Goal: Task Accomplishment & Management: Complete application form

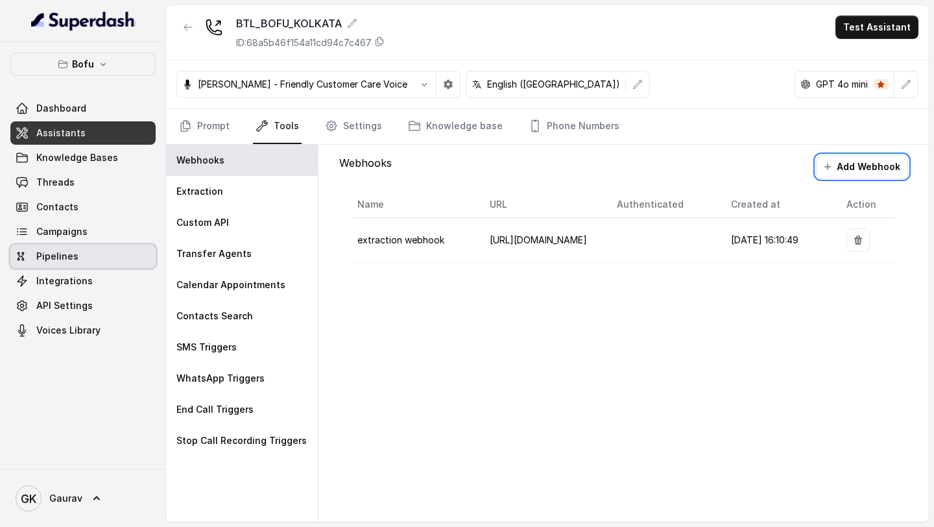
click at [79, 236] on span "Campaigns" at bounding box center [61, 231] width 51 height 13
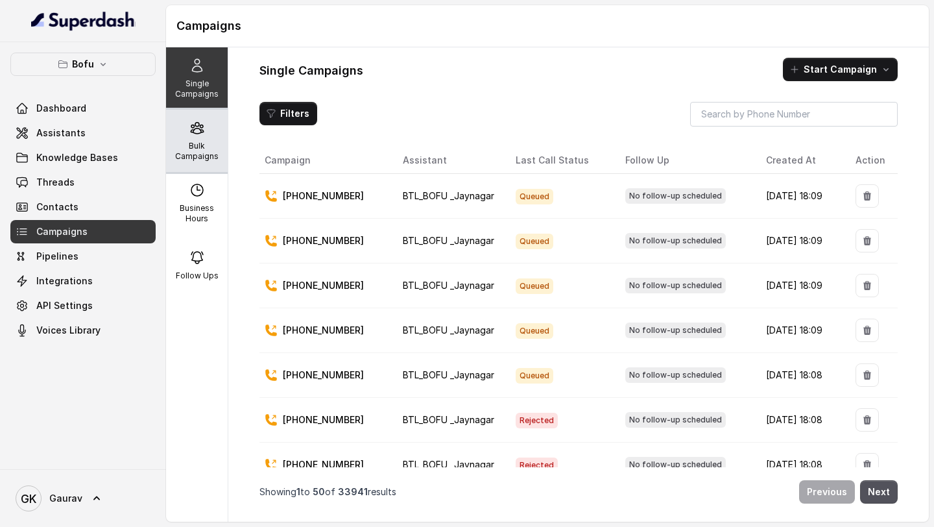
click at [193, 136] on div "Bulk Campaigns" at bounding box center [197, 141] width 62 height 62
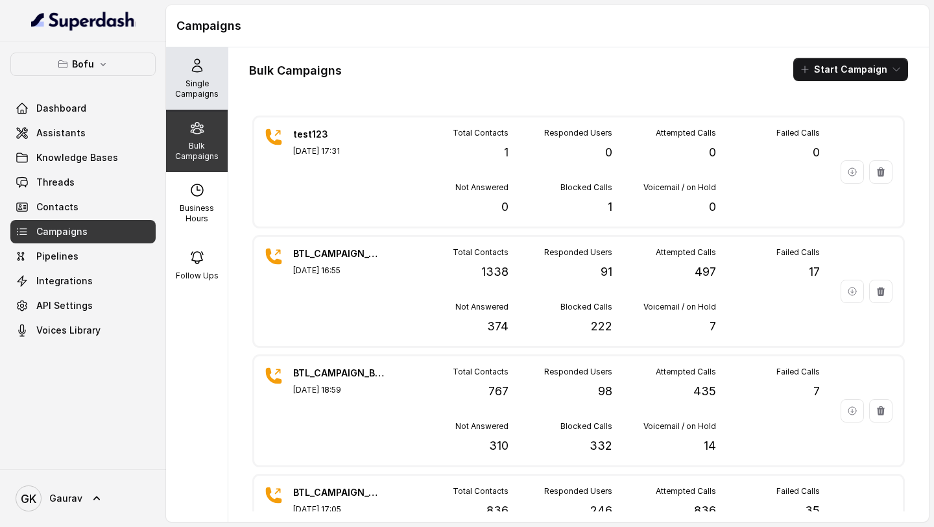
click at [189, 68] on icon at bounding box center [197, 66] width 16 height 16
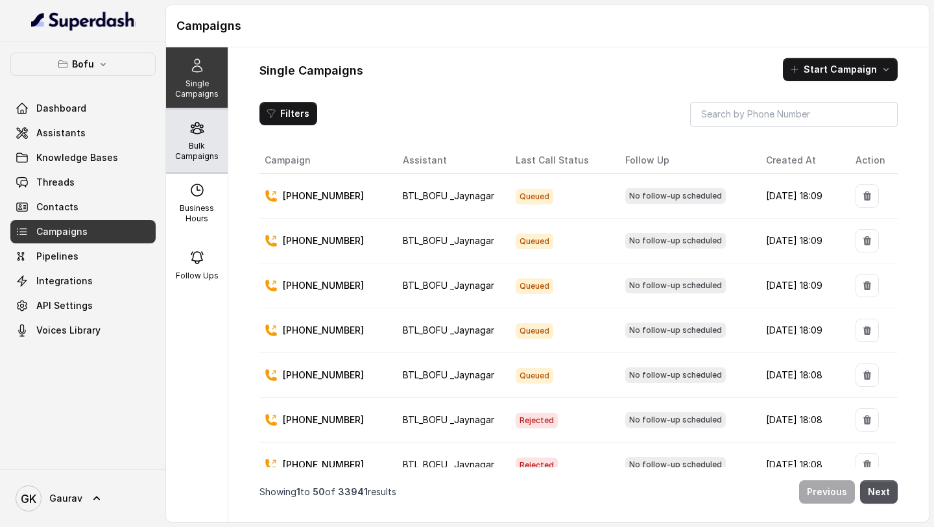
click at [208, 147] on p "Bulk Campaigns" at bounding box center [196, 151] width 51 height 21
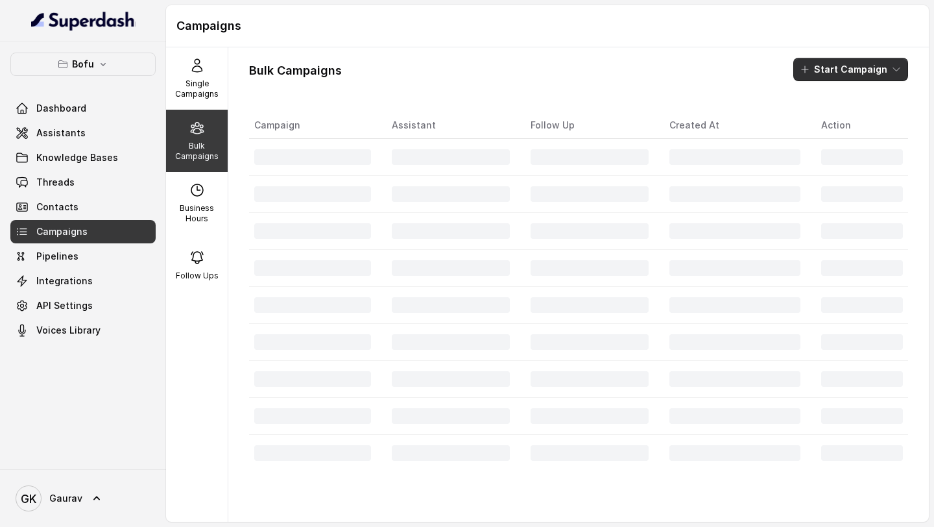
click at [863, 71] on button "Start Campaign" at bounding box center [850, 69] width 115 height 23
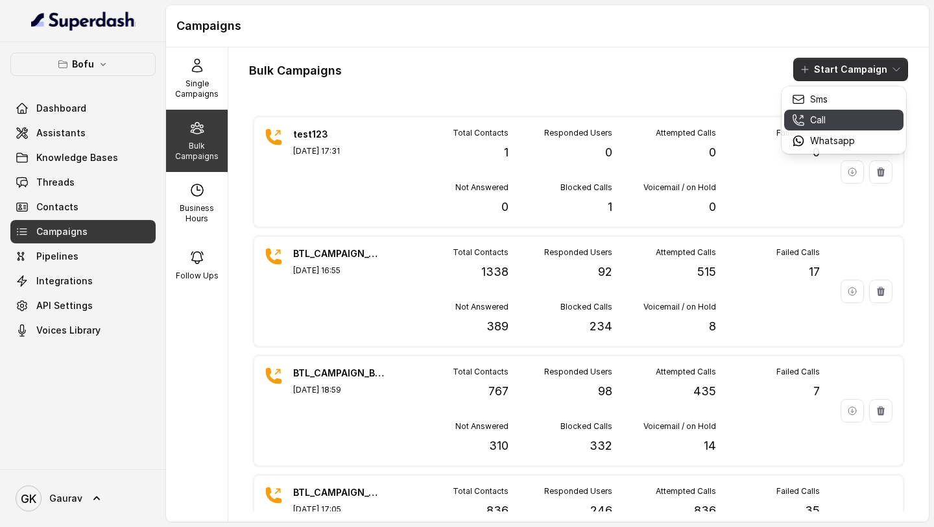
click at [813, 118] on p "Call" at bounding box center [818, 120] width 16 height 13
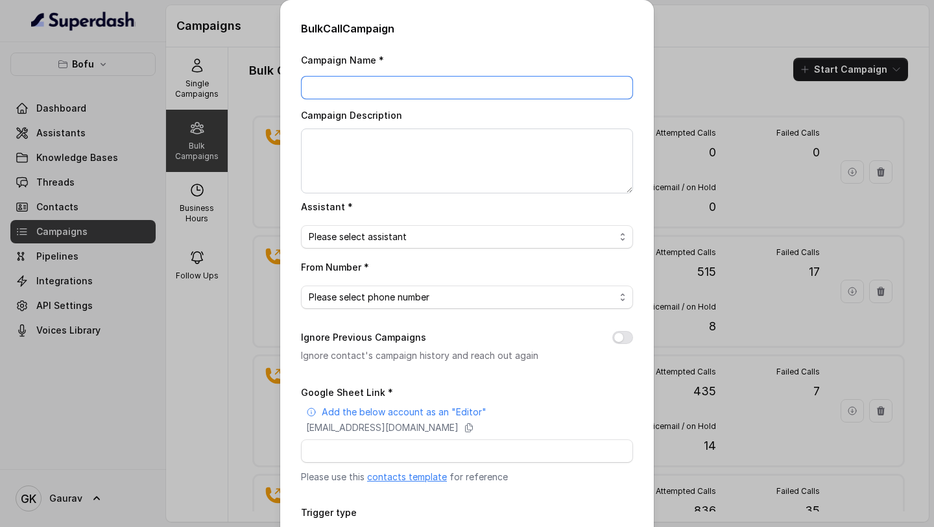
click at [392, 85] on input "Campaign Name *" at bounding box center [467, 87] width 332 height 23
type input "test21212"
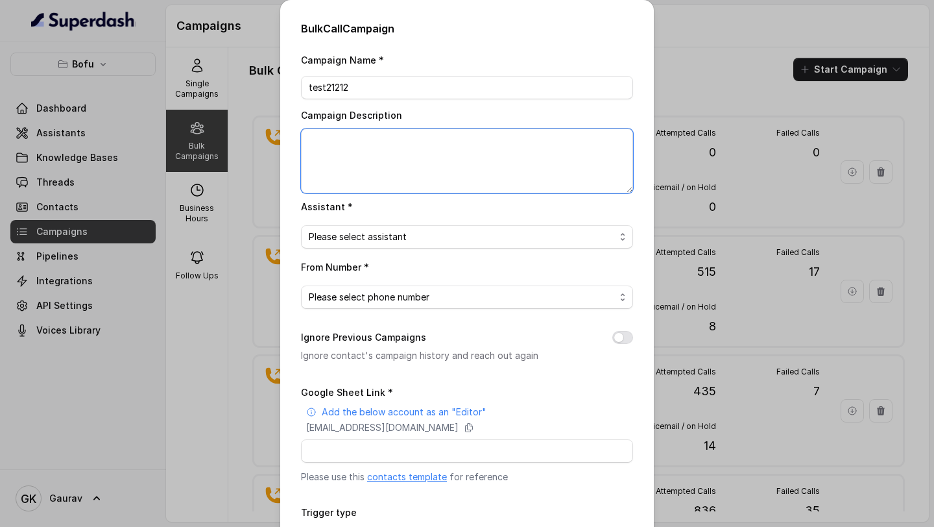
click at [396, 145] on textarea "Campaign Description" at bounding box center [467, 160] width 332 height 65
type textarea "test"
click at [403, 248] on div "Campaign Name * test21212 Campaign Description test Assistant * Please select a…" at bounding box center [467, 325] width 332 height 546
click at [416, 237] on span "Please select assistant" at bounding box center [462, 237] width 306 height 16
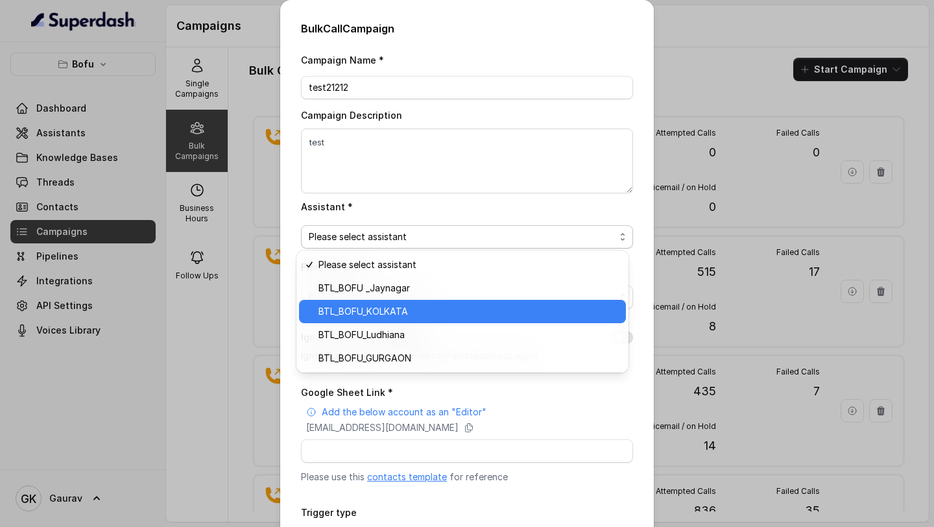
click at [408, 312] on span "BTL_BOFU_KOLKATA" at bounding box center [469, 312] width 300 height 16
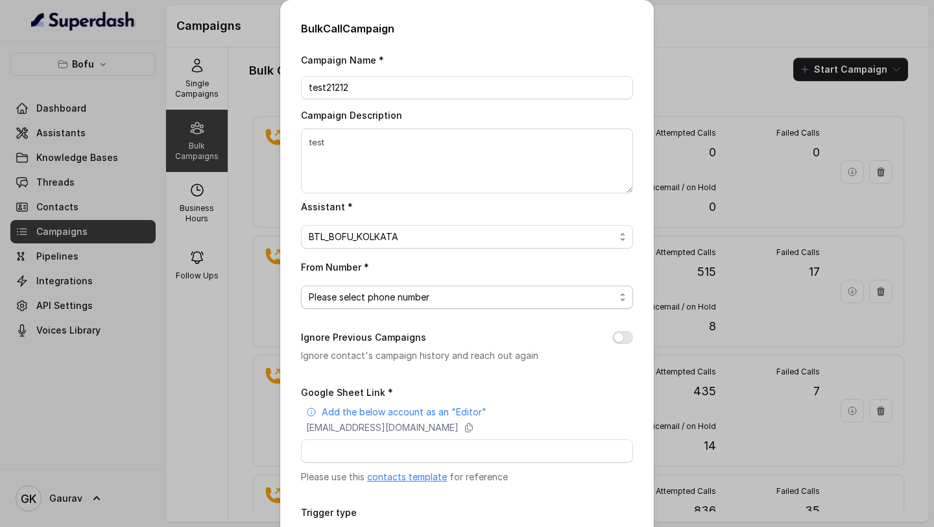
click at [391, 302] on span "Please select phone number" at bounding box center [462, 297] width 306 height 16
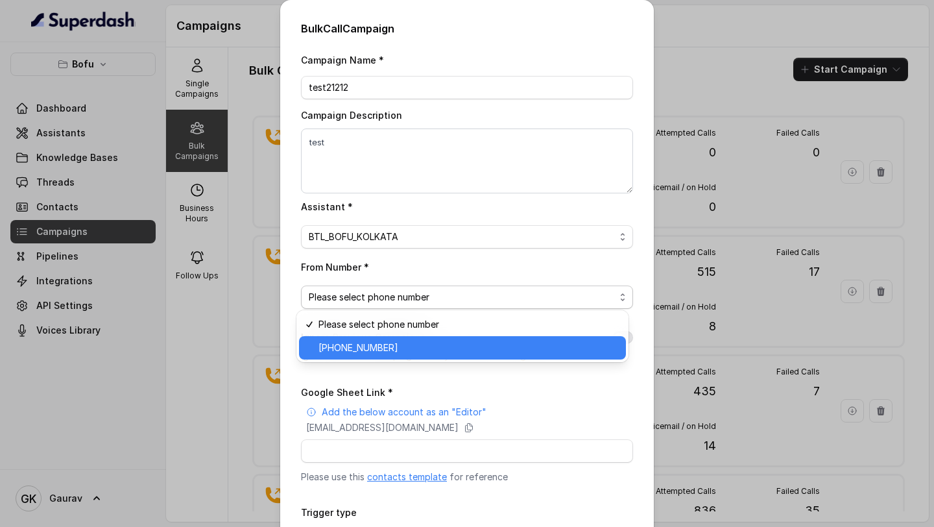
click at [376, 343] on span "+918035316863" at bounding box center [469, 348] width 300 height 16
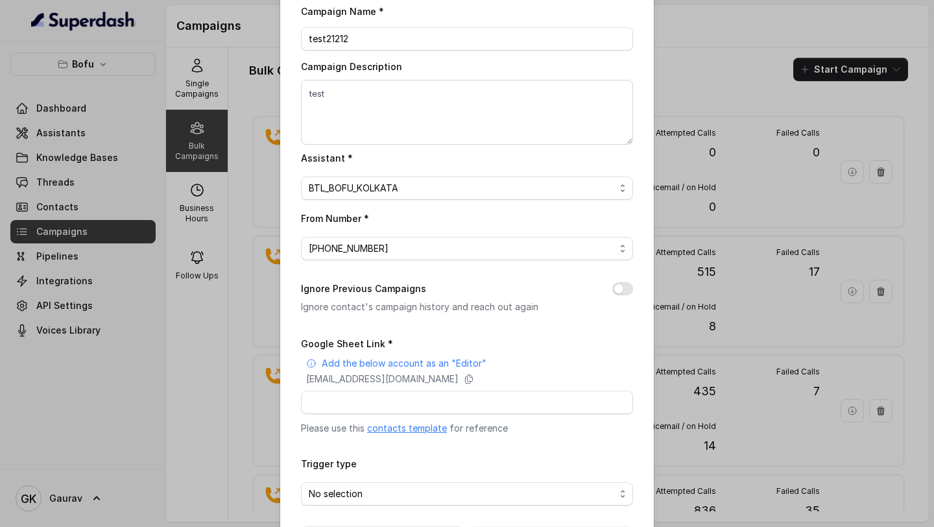
scroll to position [56, 0]
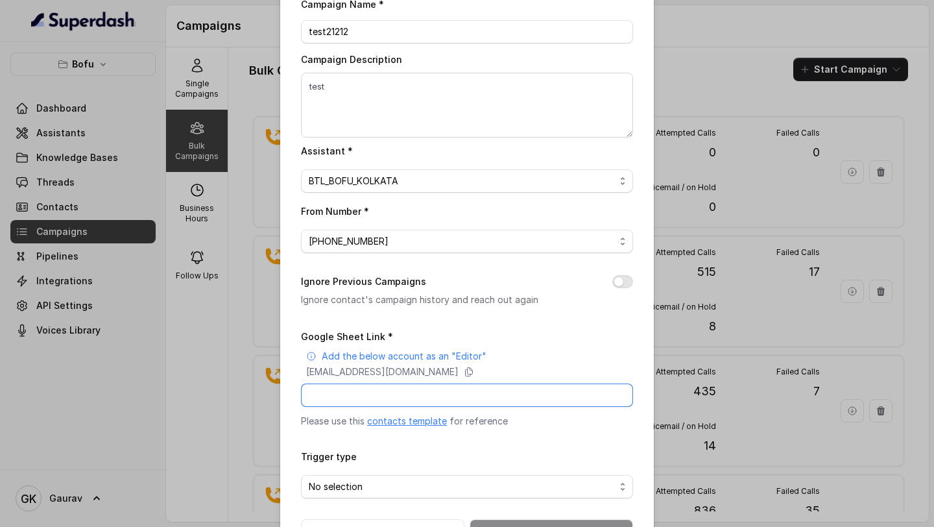
click at [386, 400] on input "Google Sheet Link *" at bounding box center [467, 394] width 332 height 23
paste input "https://docs.google.com/spreadsheets/d/1DSgeozWxChZBhSRYTWqxuXniU-F5HSpkJs0UwIJ…"
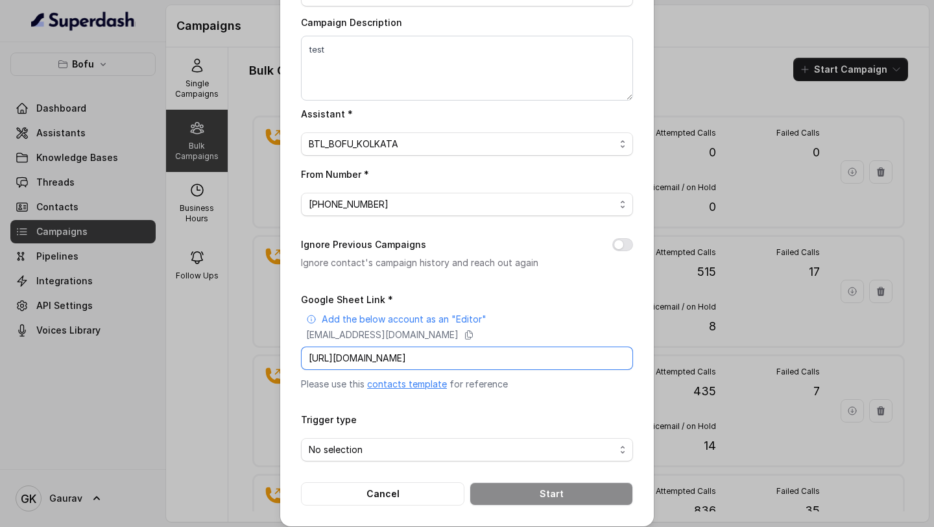
scroll to position [101, 0]
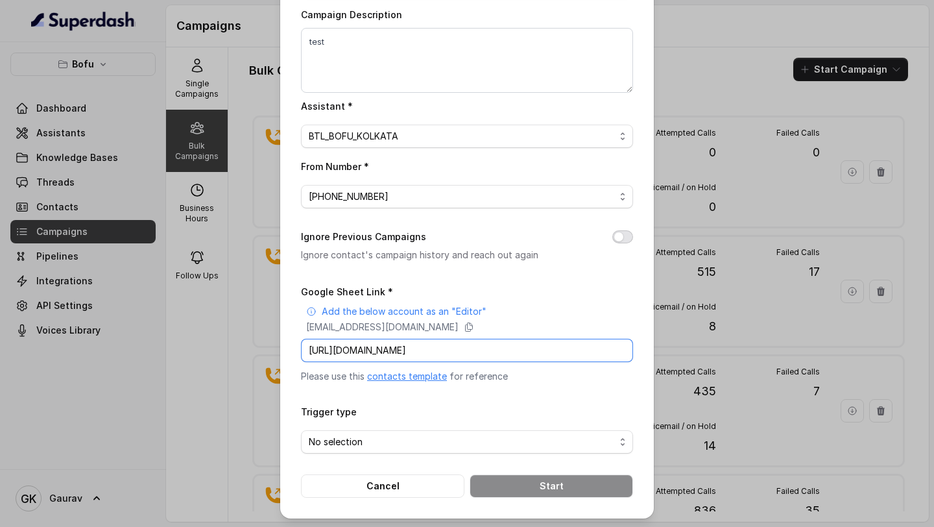
type input "https://docs.google.com/spreadsheets/d/1DSgeozWxChZBhSRYTWqxuXniU-F5HSpkJs0UwIJ…"
click at [615, 239] on button "Ignore Previous Campaigns" at bounding box center [622, 236] width 21 height 13
click at [429, 341] on input "Google Sheet Link *" at bounding box center [467, 350] width 332 height 23
paste input "https://docs.google.com/spreadsheets/d/1DSgeozWxChZBhSRYTWqxuXniU-F5HSpkJs0UwIJ…"
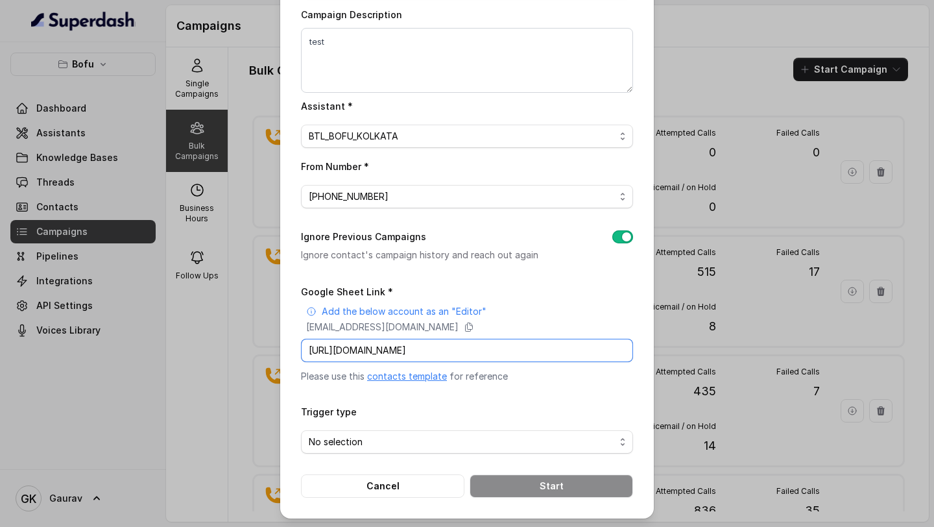
scroll to position [0, 183]
type input "https://docs.google.com/spreadsheets/d/1DSgeozWxChZBhSRYTWqxuXniU-F5HSpkJs0UwIJ…"
click at [437, 434] on span "No selection" at bounding box center [462, 442] width 306 height 16
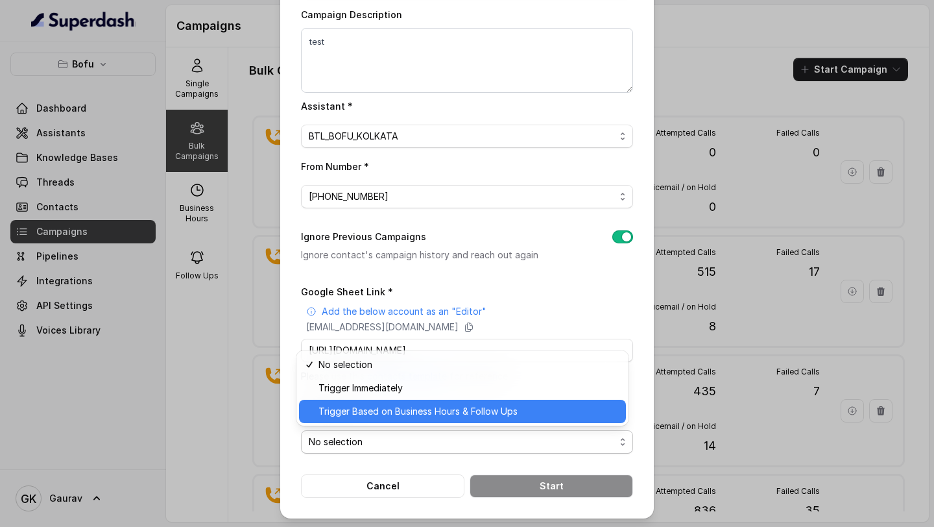
click at [413, 415] on span "Trigger Based on Business Hours & Follow Ups" at bounding box center [469, 411] width 300 height 16
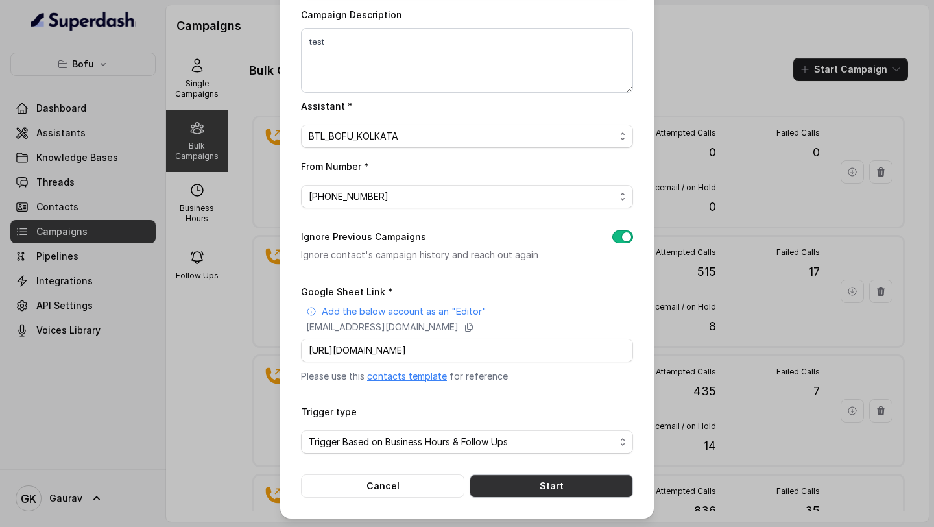
click at [502, 486] on button "Start" at bounding box center [551, 485] width 163 height 23
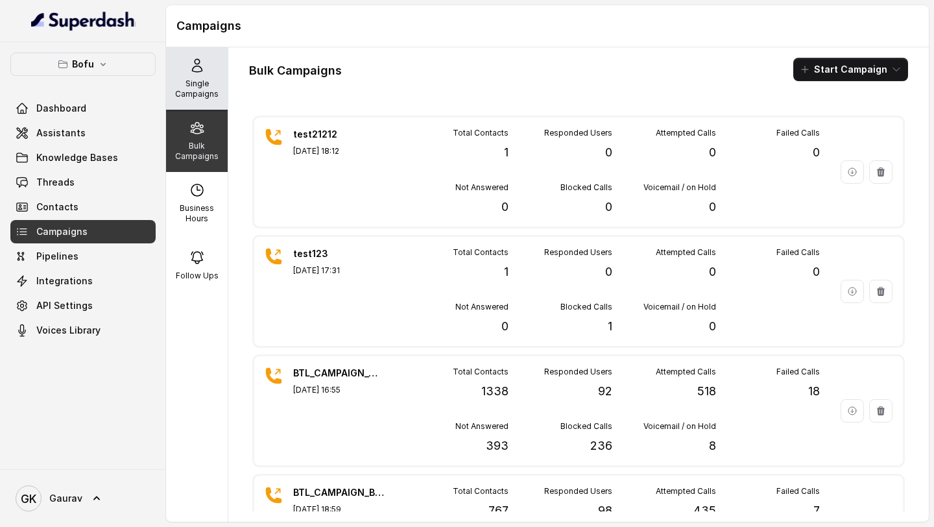
click at [193, 71] on icon at bounding box center [197, 66] width 16 height 16
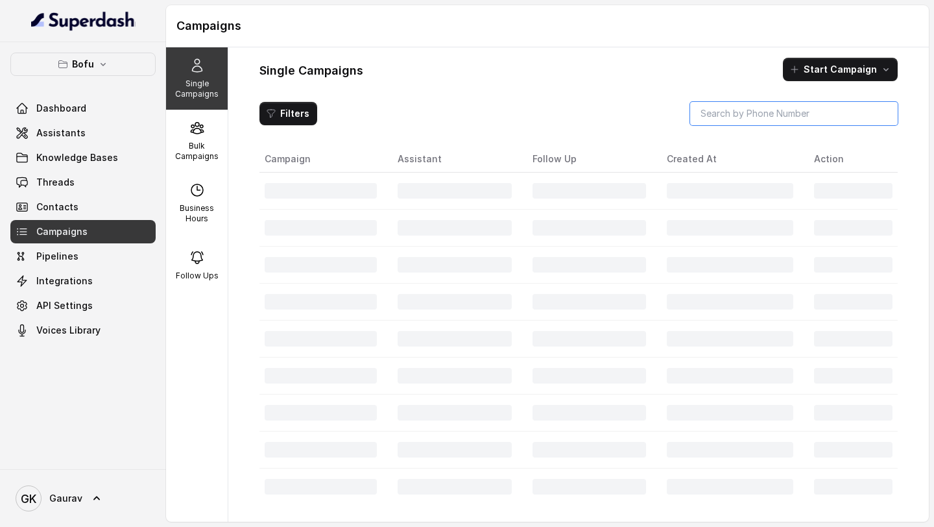
click at [793, 117] on input "search" at bounding box center [794, 113] width 208 height 23
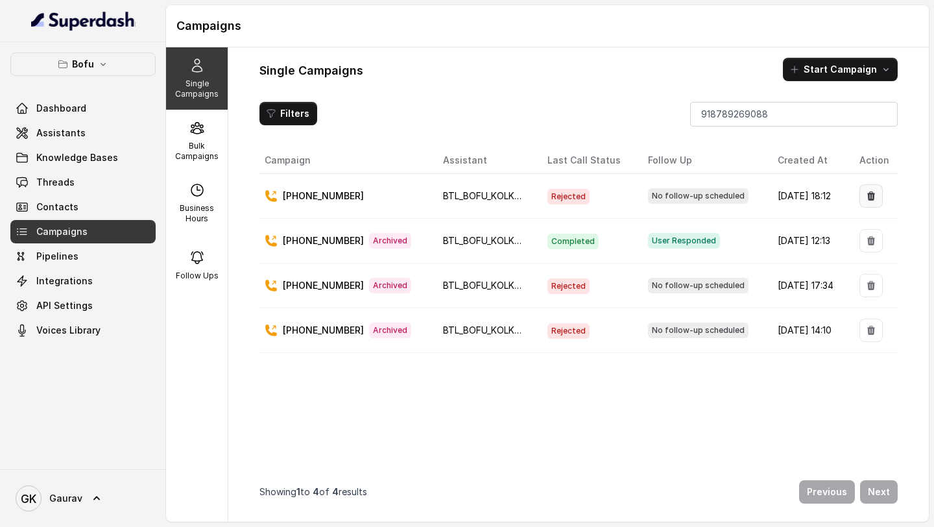
click at [864, 202] on button "button" at bounding box center [871, 195] width 23 height 23
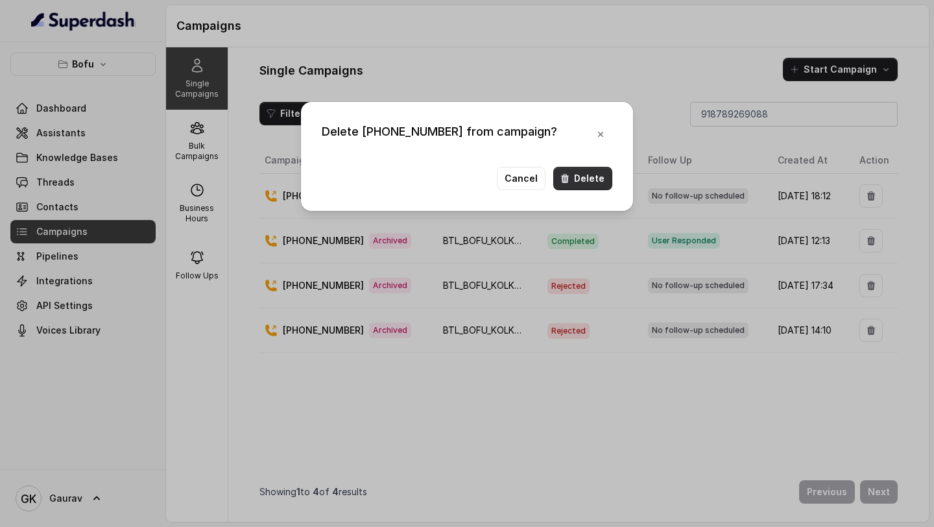
click at [578, 167] on button "Delete" at bounding box center [582, 178] width 59 height 23
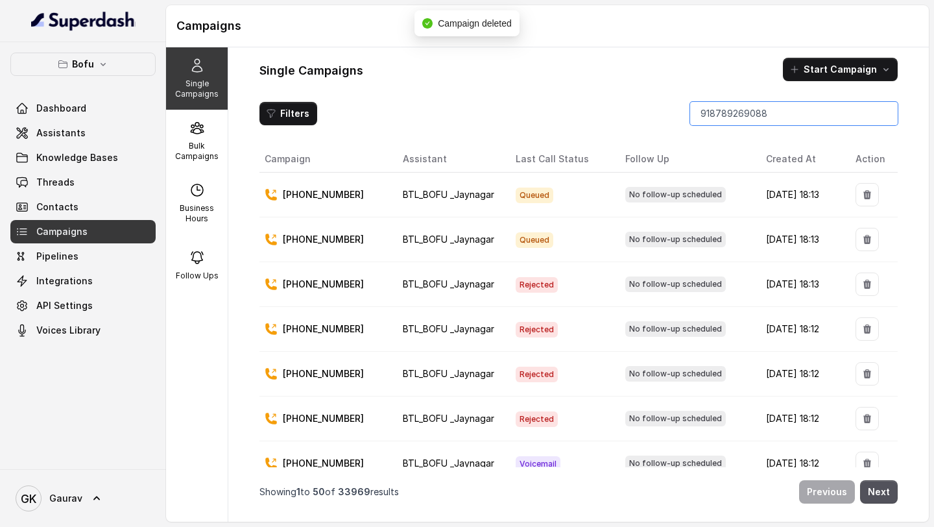
click at [795, 125] on div "Filters 918789269088 Campaign Assistant Last Call Status Follow Up Created At A…" at bounding box center [578, 306] width 638 height 409
click at [776, 120] on input "918789269088" at bounding box center [794, 113] width 208 height 23
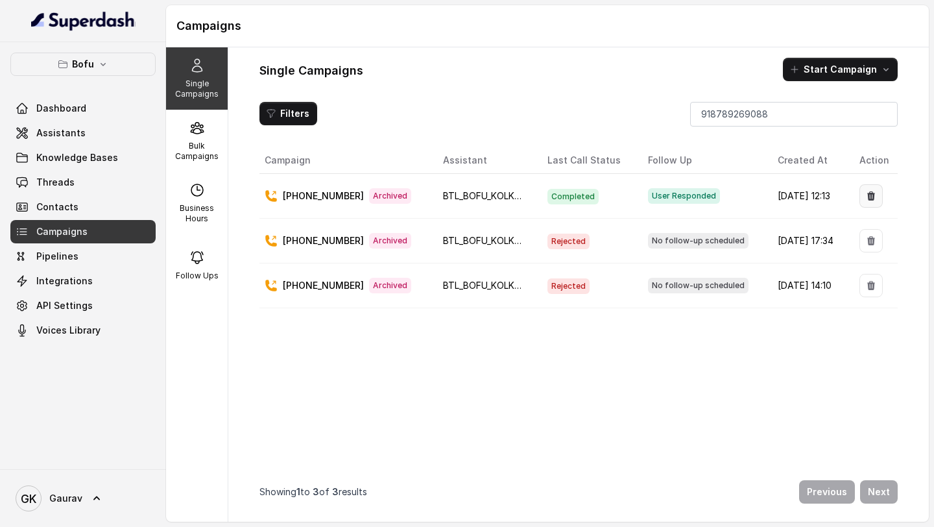
click at [867, 195] on icon "button" at bounding box center [871, 195] width 8 height 9
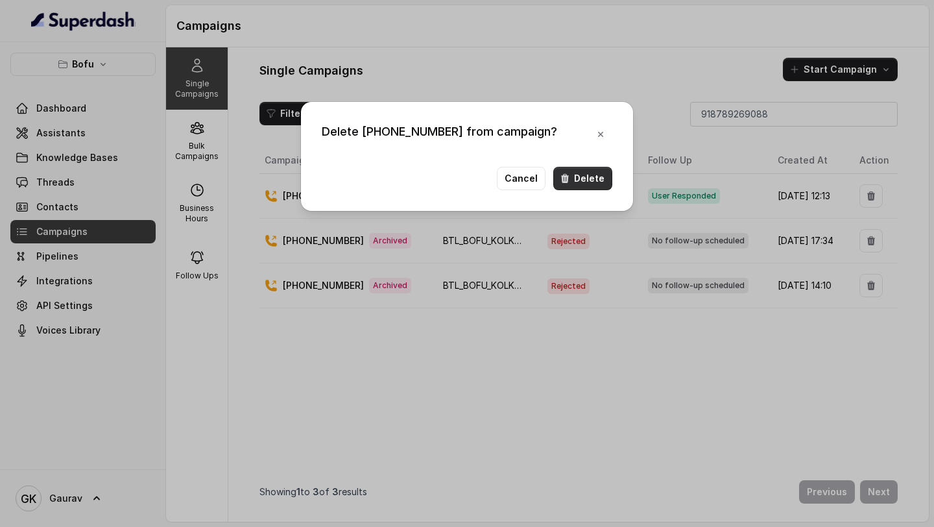
click at [578, 183] on button "Delete" at bounding box center [582, 178] width 59 height 23
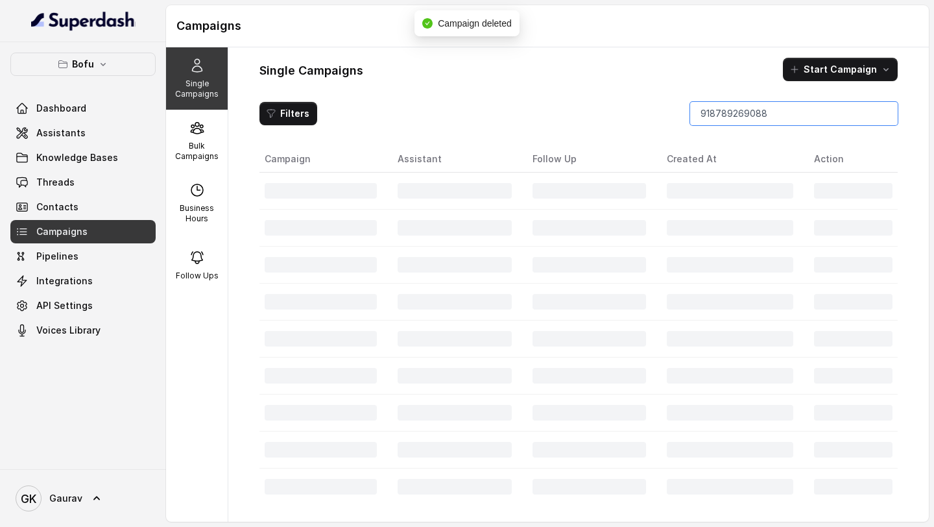
click at [774, 113] on input "918789269088" at bounding box center [794, 113] width 208 height 23
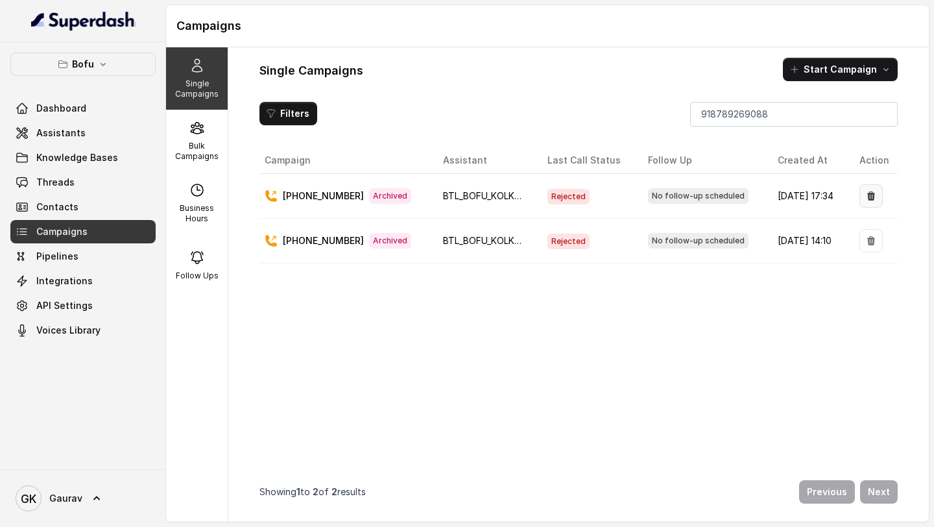
click at [867, 198] on icon "button" at bounding box center [871, 195] width 8 height 9
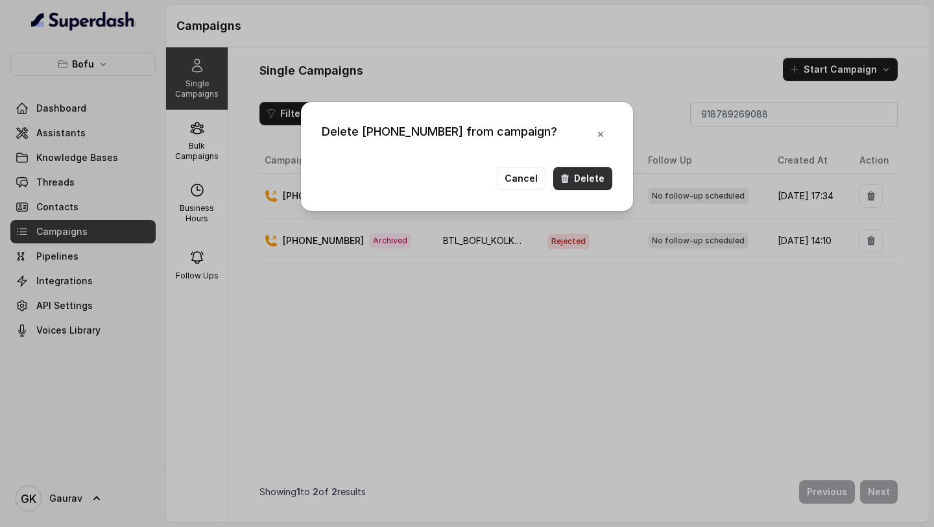
click at [594, 178] on button "Delete" at bounding box center [582, 178] width 59 height 23
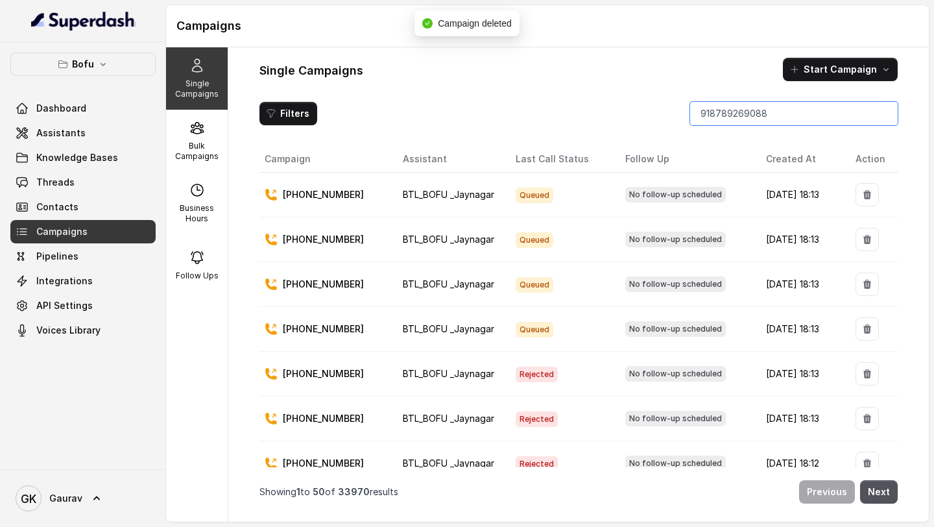
click at [775, 113] on input "918789269088" at bounding box center [794, 113] width 208 height 23
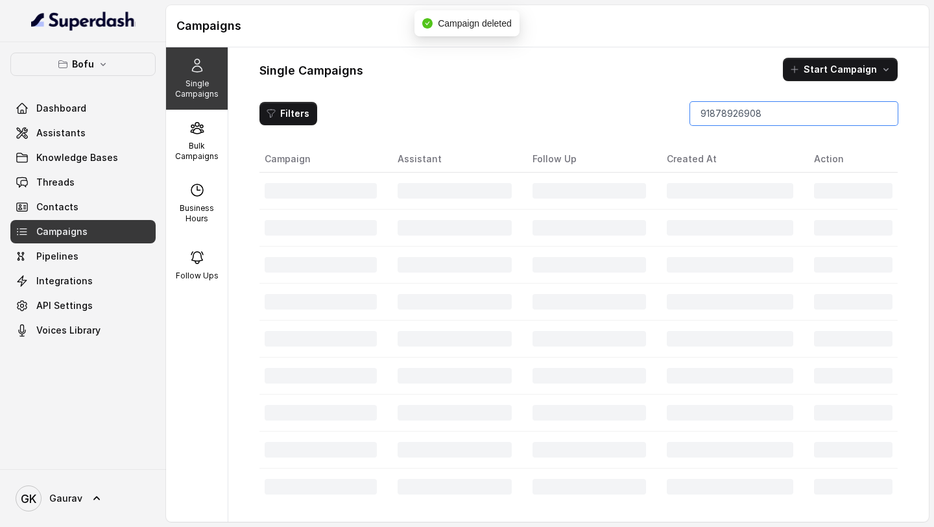
type input "918789269088"
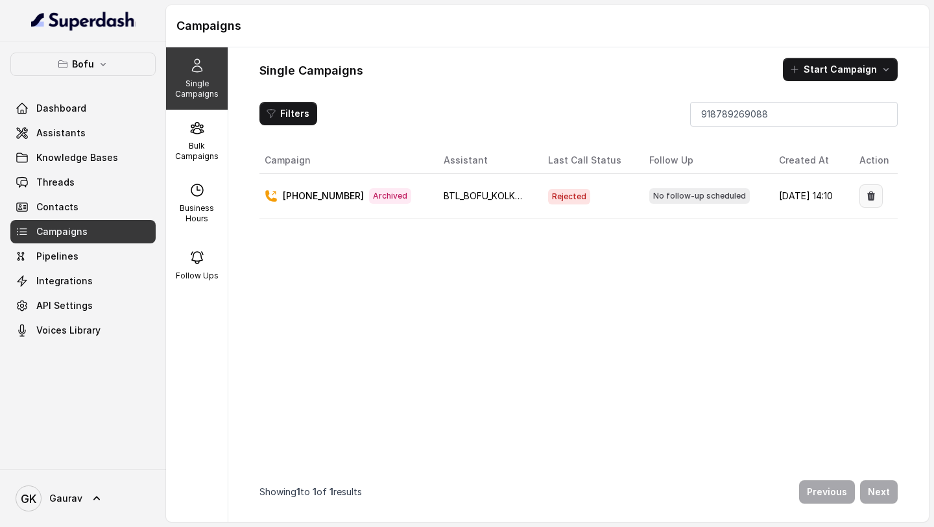
click at [866, 195] on icon "button" at bounding box center [871, 196] width 10 height 10
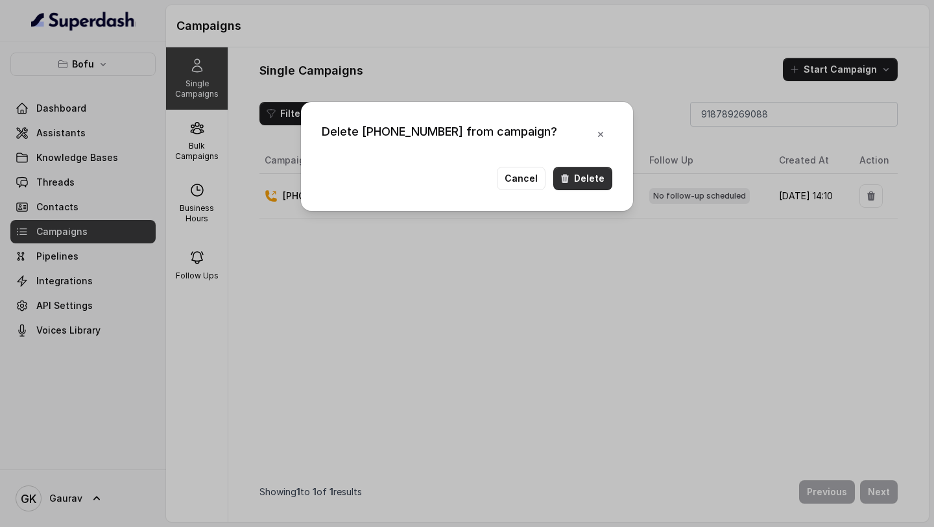
click at [597, 186] on button "Delete" at bounding box center [582, 178] width 59 height 23
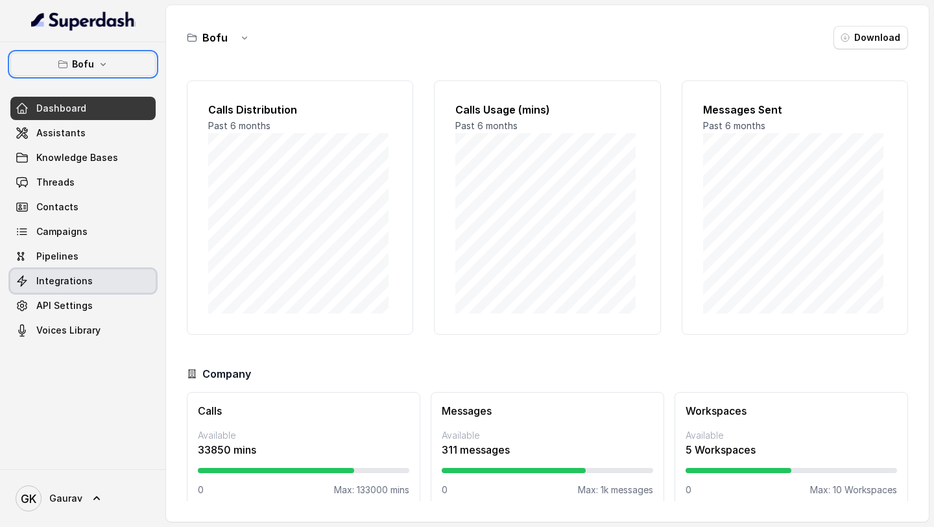
scroll to position [3, 0]
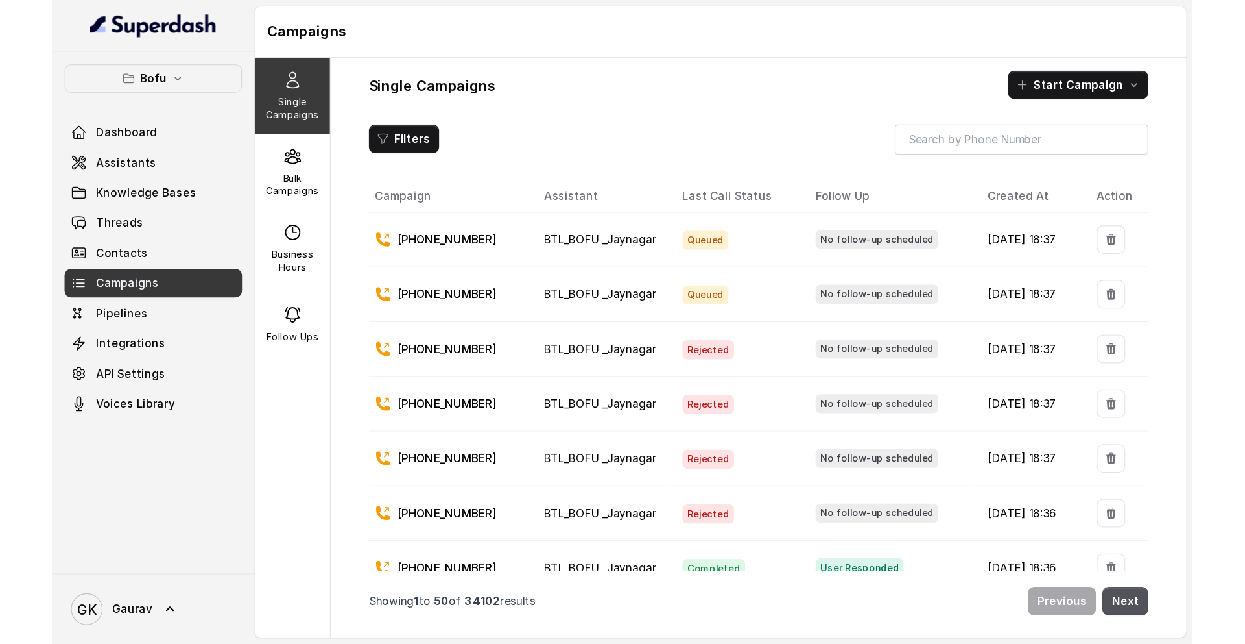
scroll to position [31, 0]
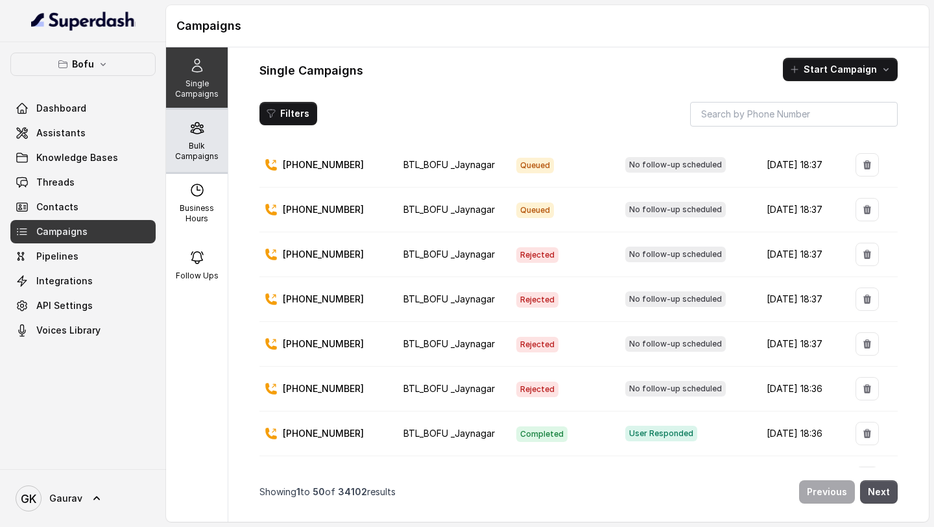
click at [182, 156] on p "Bulk Campaigns" at bounding box center [196, 151] width 51 height 21
